Goal: Navigation & Orientation: Find specific page/section

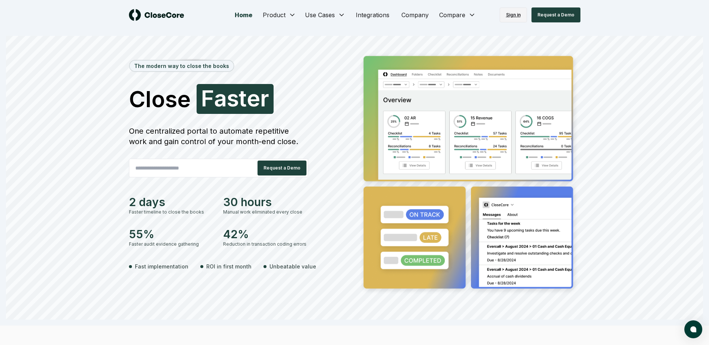
click at [520, 18] on link "Sign in" at bounding box center [513, 14] width 27 height 15
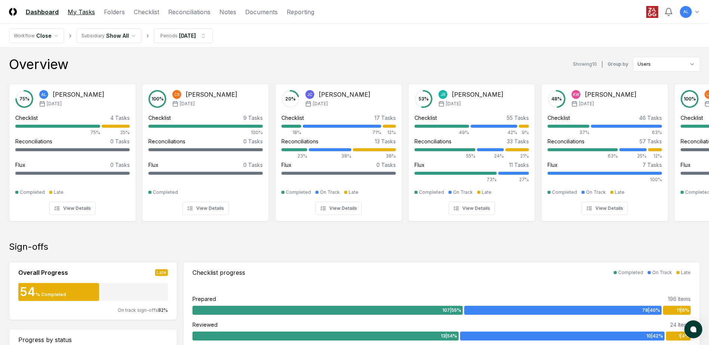
click at [79, 15] on link "My Tasks" at bounding box center [81, 11] width 27 height 9
